Goal: Transaction & Acquisition: Purchase product/service

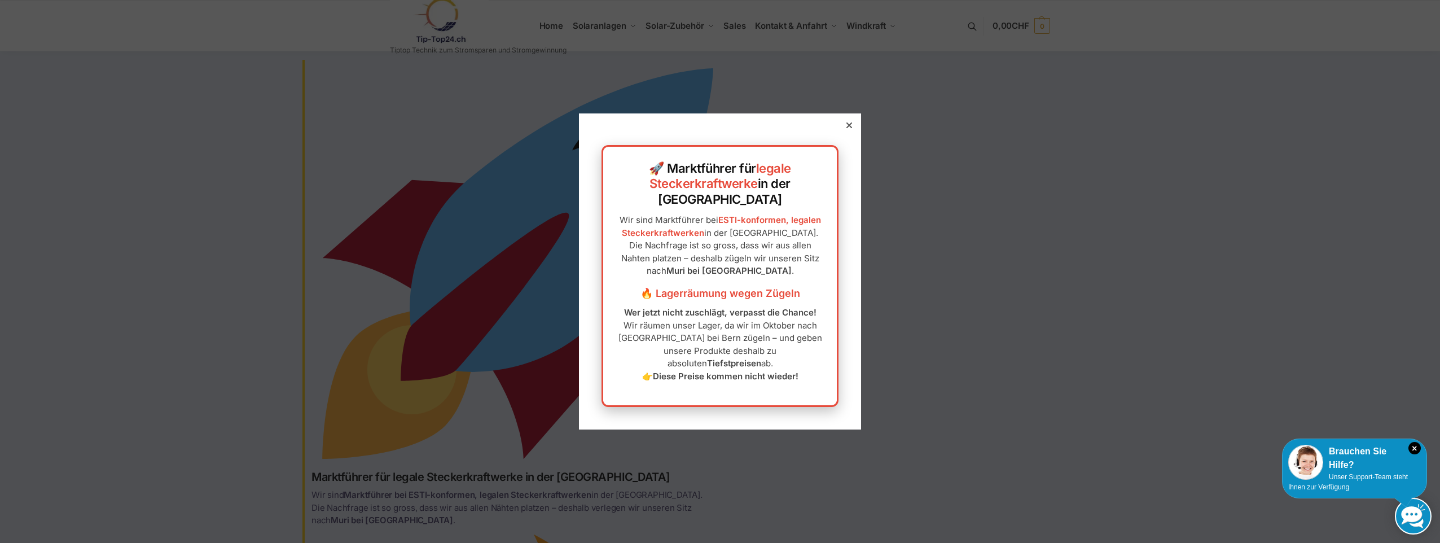
click at [847, 128] on icon at bounding box center [850, 125] width 6 height 6
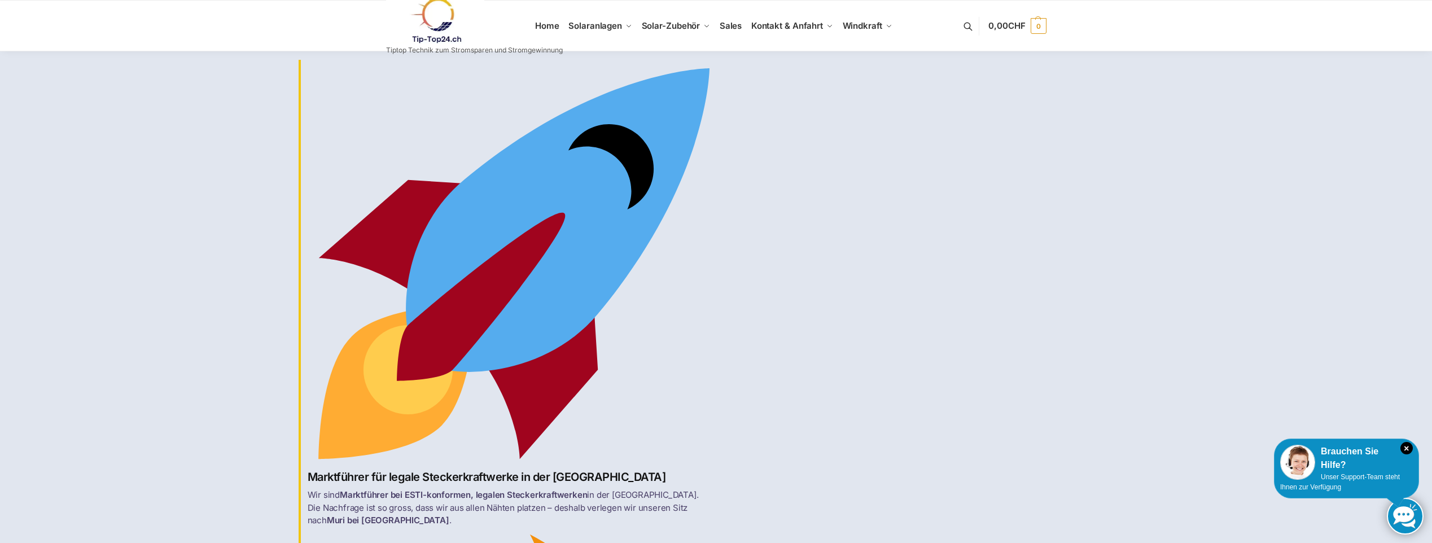
click at [543, 29] on link at bounding box center [474, 21] width 177 height 46
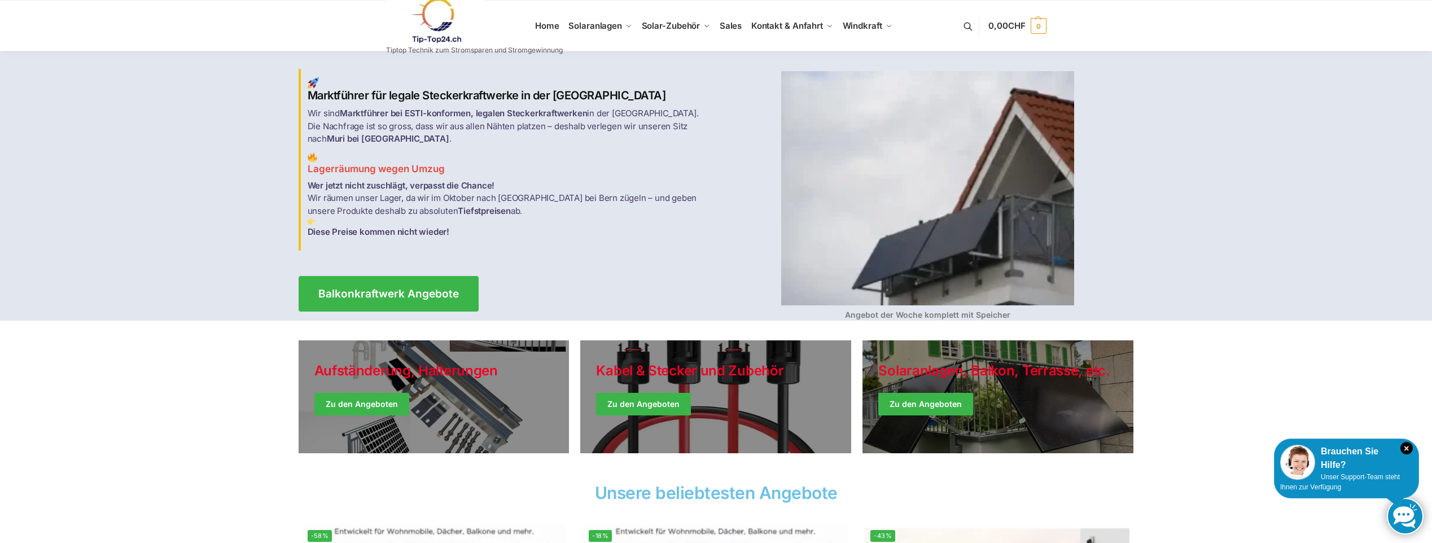
click at [549, 22] on link at bounding box center [474, 21] width 177 height 46
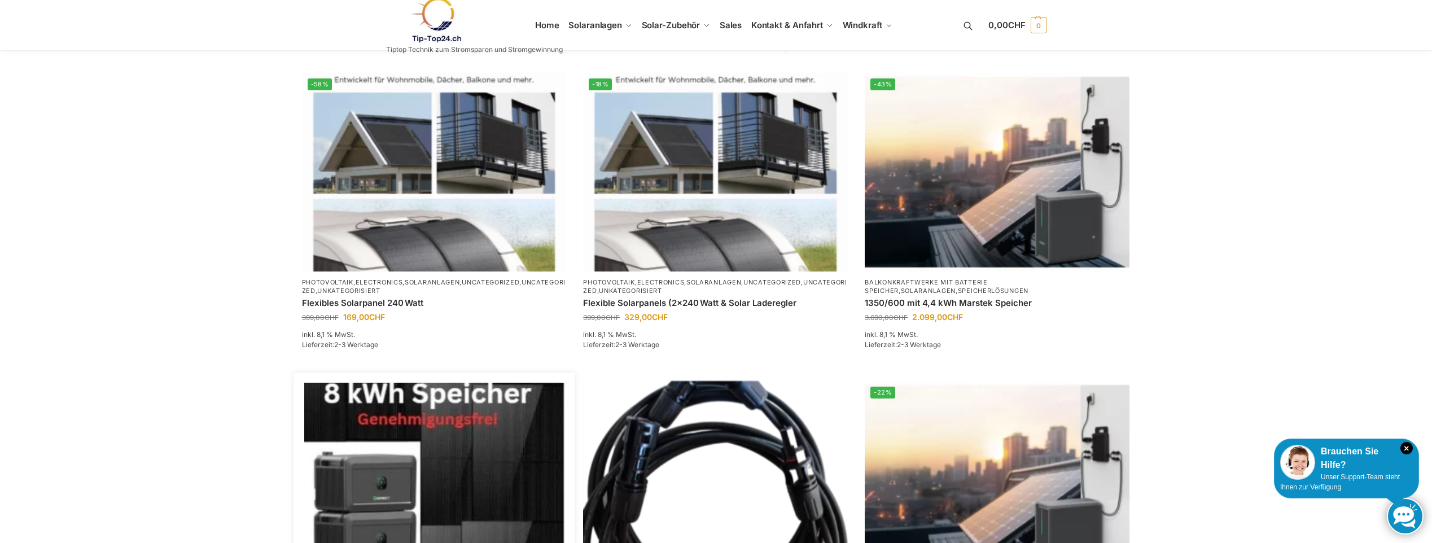
scroll to position [677, 0]
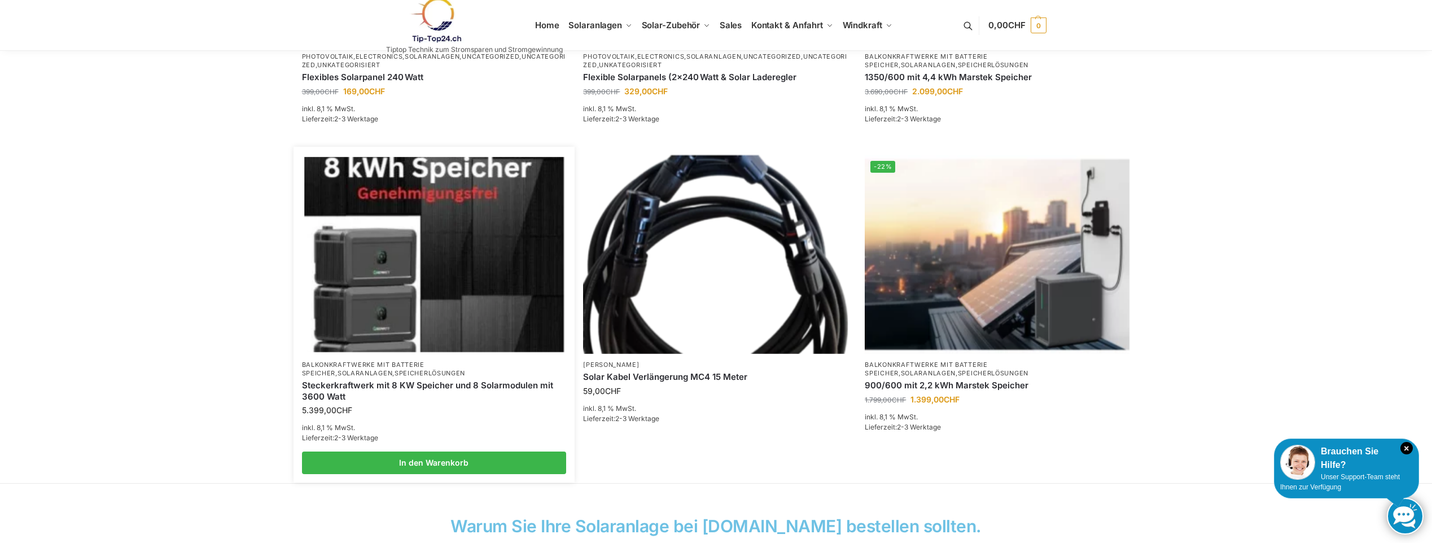
click at [411, 334] on img at bounding box center [434, 254] width 260 height 195
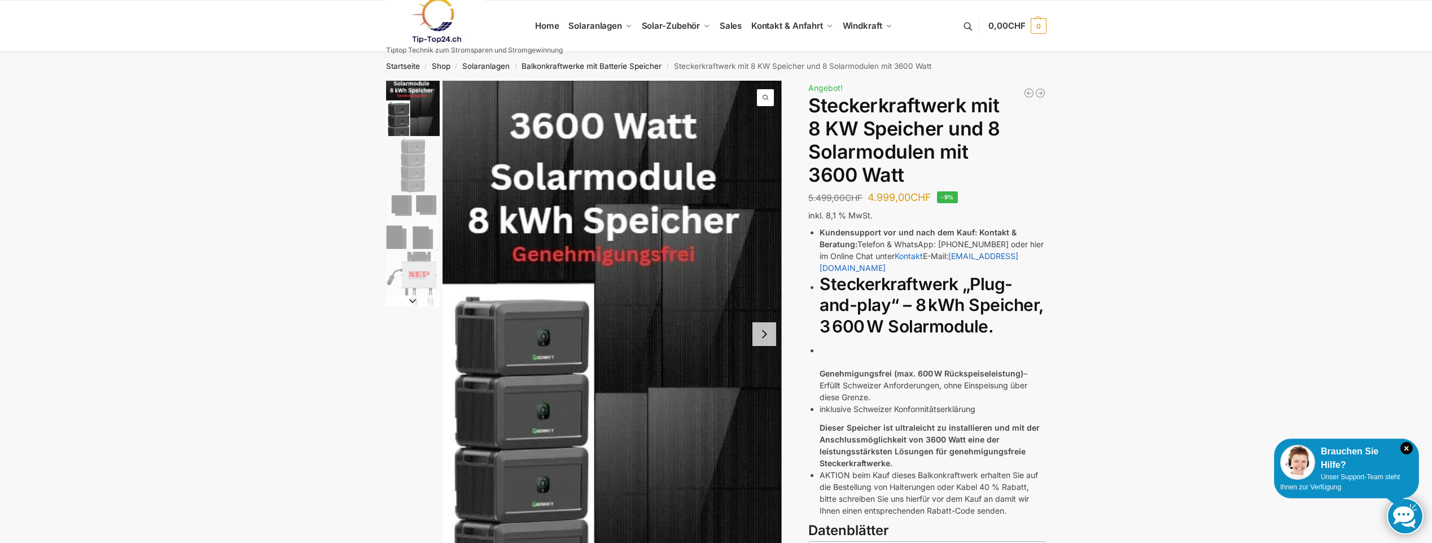
click at [439, 14] on img at bounding box center [435, 21] width 99 height 46
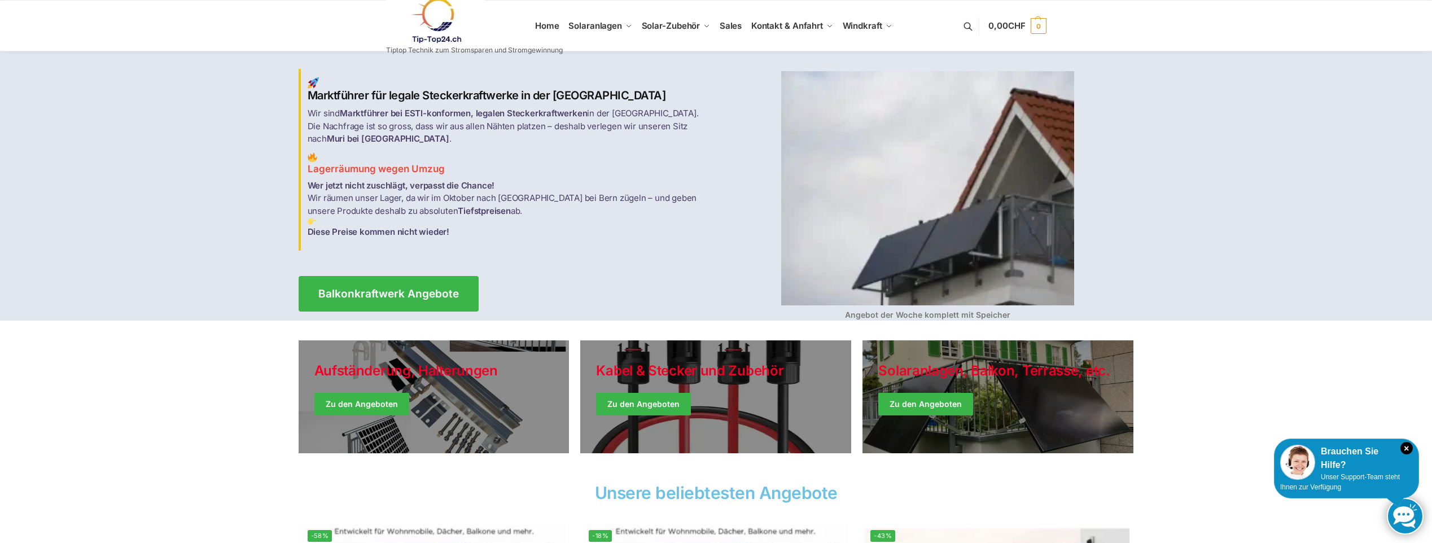
scroll to position [226, 0]
